Goal: Information Seeking & Learning: Check status

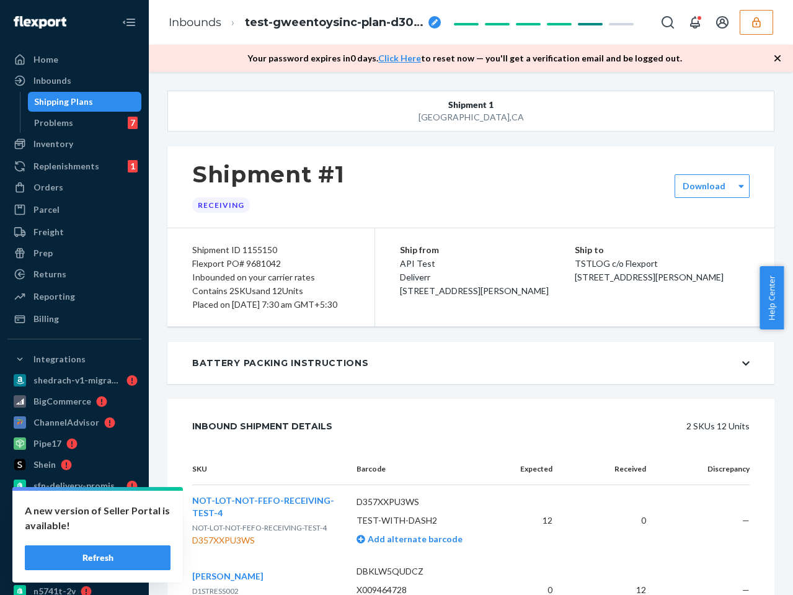
click at [755, 31] on button "button" at bounding box center [756, 22] width 33 height 25
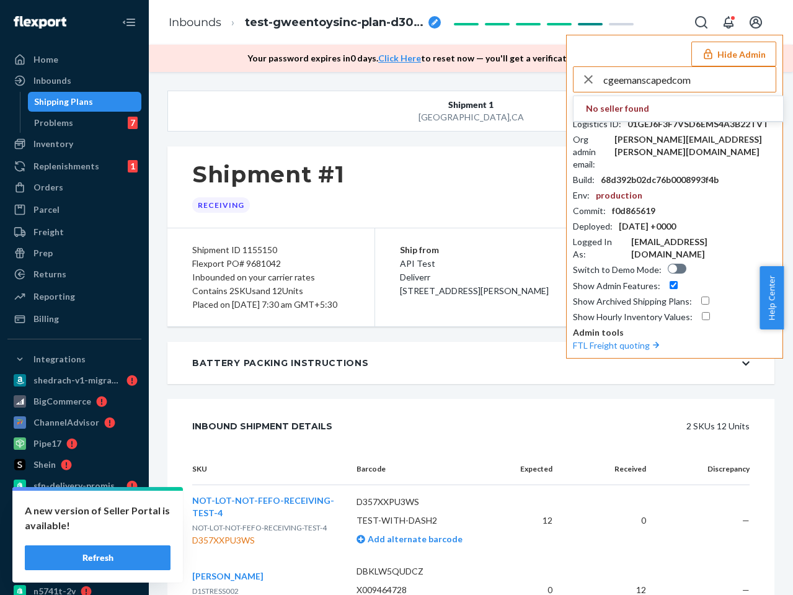
click at [713, 81] on input "cgeemanscapedcom" at bounding box center [689, 79] width 172 height 25
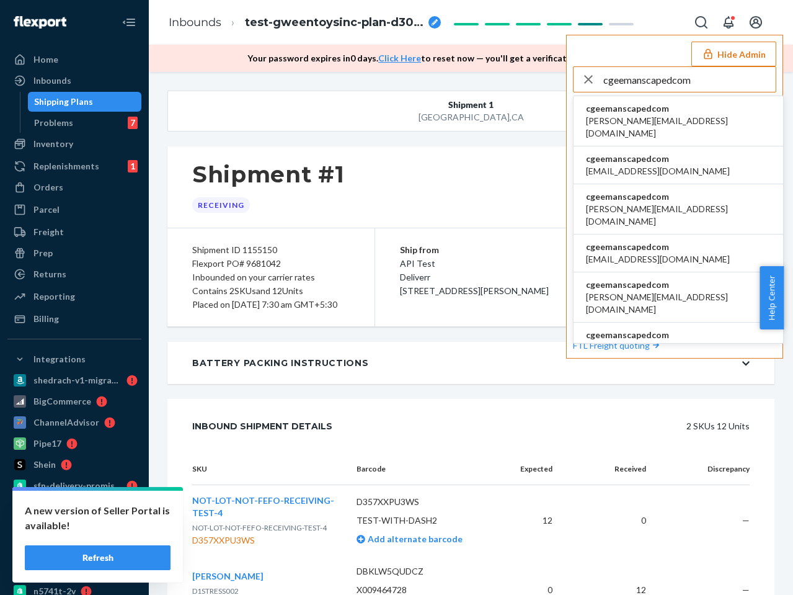
type input "cgeemanscapedcom"
click at [661, 113] on span "cgeemanscapedcom" at bounding box center [678, 108] width 185 height 12
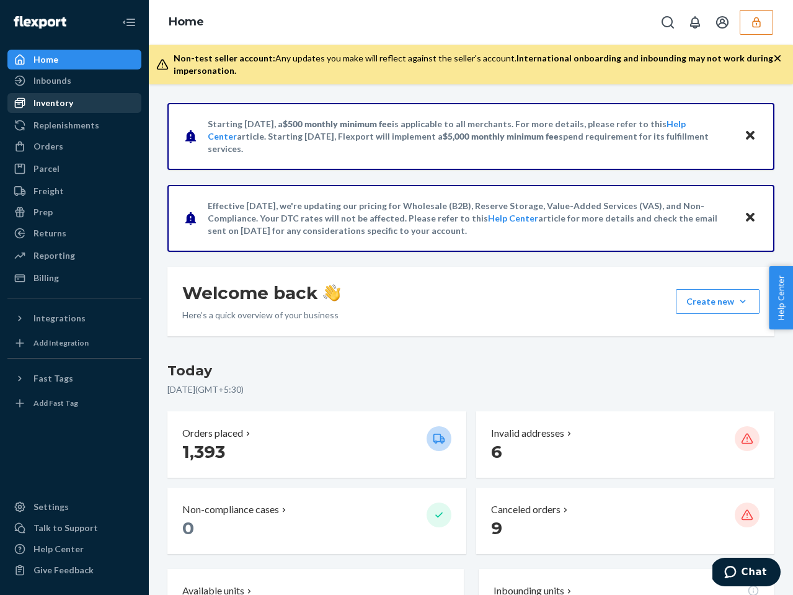
click at [56, 103] on div "Inventory" at bounding box center [53, 103] width 40 height 12
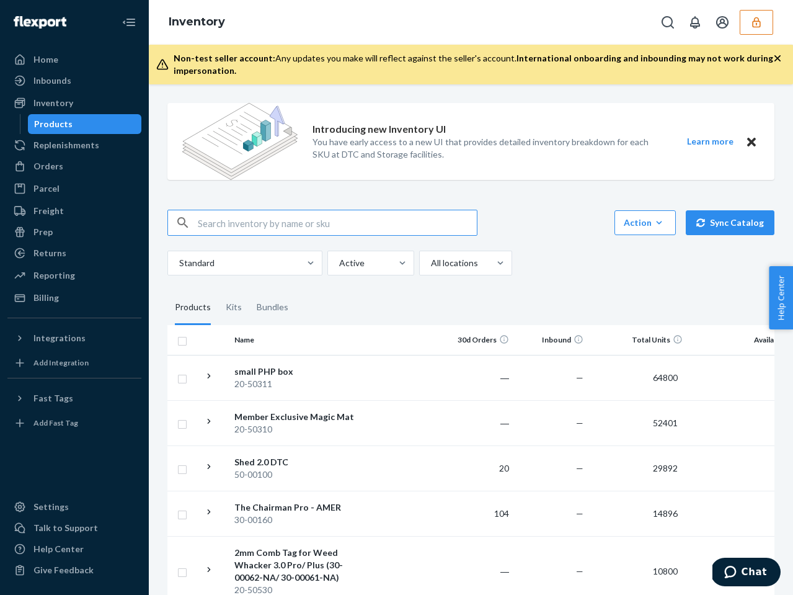
type input "cgeemanscapedcom"
click at [269, 226] on input "cgeemanscapedcom" at bounding box center [337, 222] width 279 height 25
paste input "D8QYWMCZHVF"
type input "D8QYWMCZHVF"
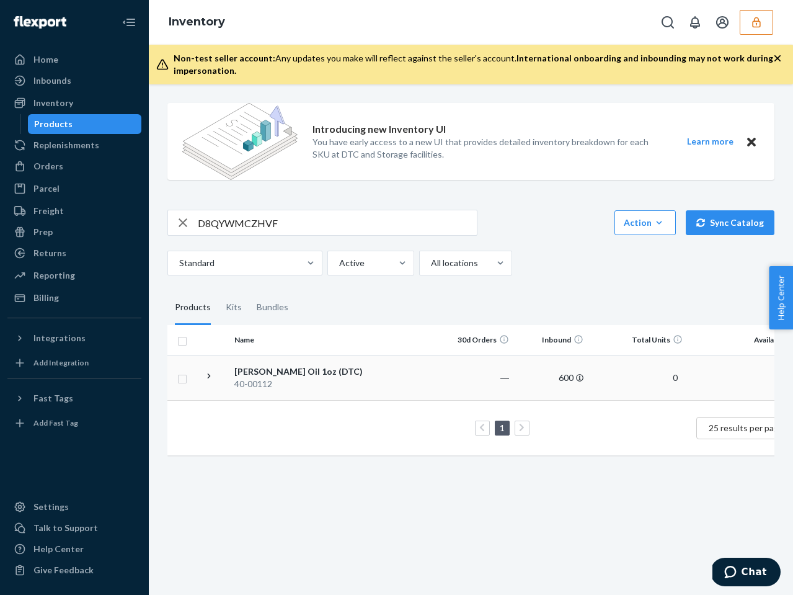
click at [376, 380] on td at bounding box center [404, 377] width 71 height 45
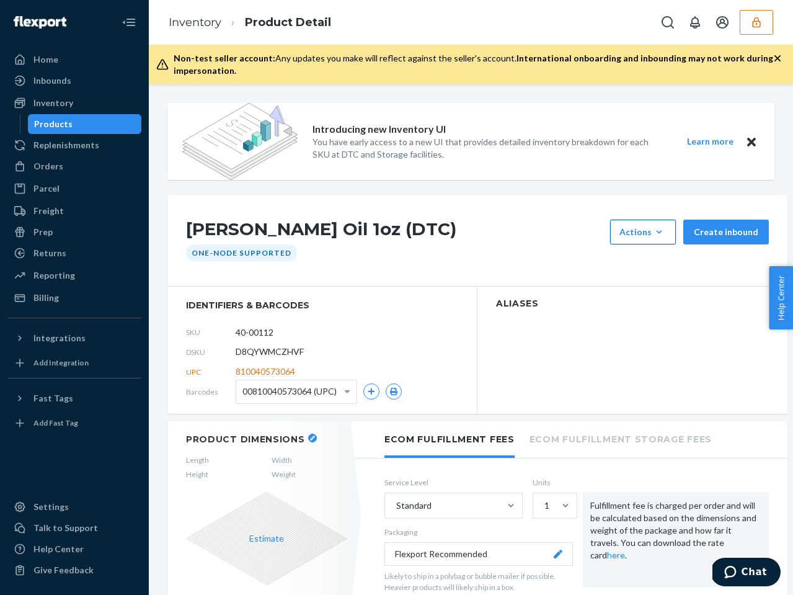
click at [641, 236] on div "Actions" at bounding box center [643, 232] width 47 height 12
click at [641, 235] on div "Actions" at bounding box center [643, 232] width 47 height 12
click at [651, 238] on div "Actions" at bounding box center [643, 232] width 47 height 12
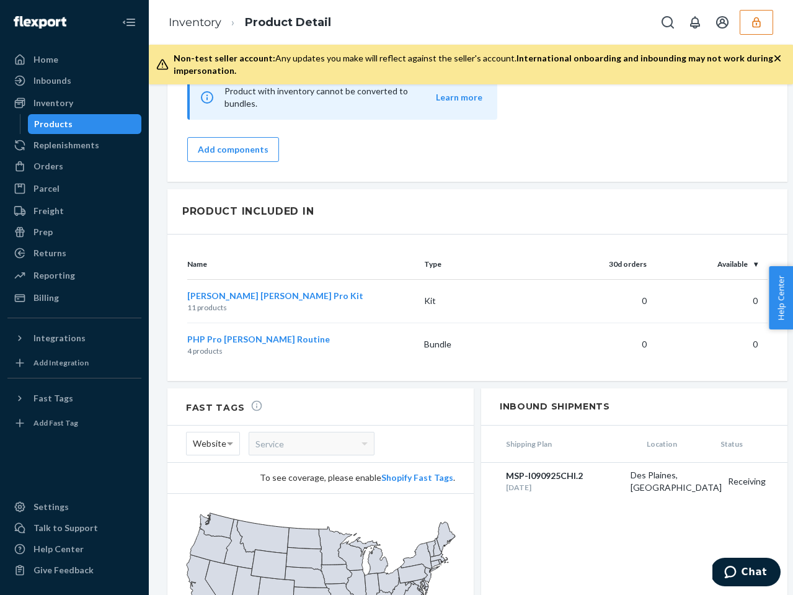
scroll to position [1058, 0]
